Goal: Find specific page/section: Find specific page/section

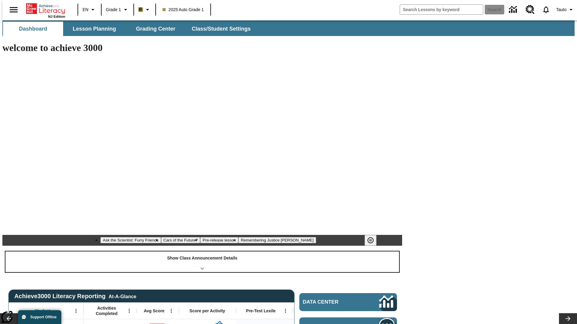
click at [202, 252] on div "Show Class Announcement Details" at bounding box center [201, 262] width 393 height 21
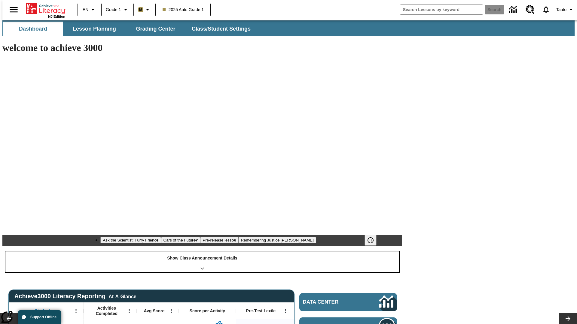
click at [202, 252] on div "Show Class Announcement Details" at bounding box center [201, 262] width 393 height 21
